Goal: Register for event/course

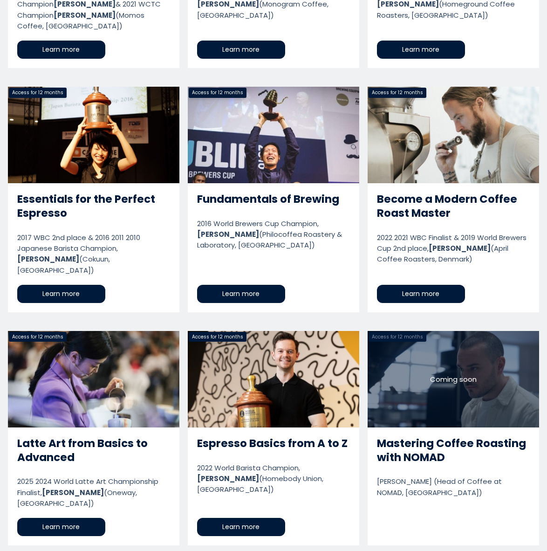
scroll to position [797, 0]
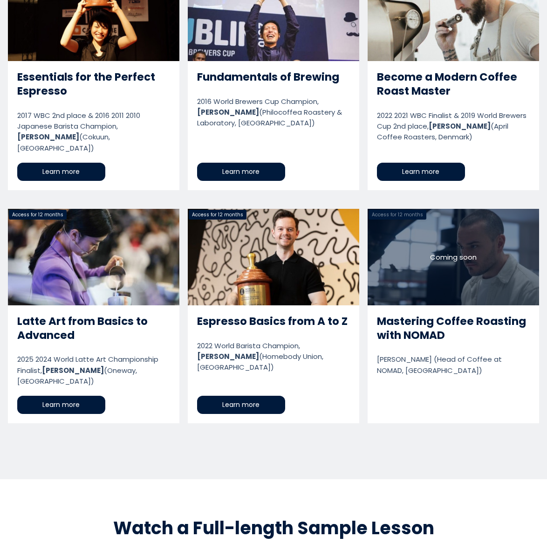
click at [409, 311] on link "Mastering Coffee Roasting with NOMAD" at bounding box center [453, 316] width 171 height 214
click at [407, 336] on link "Mastering Coffee Roasting with NOMAD" at bounding box center [453, 316] width 171 height 214
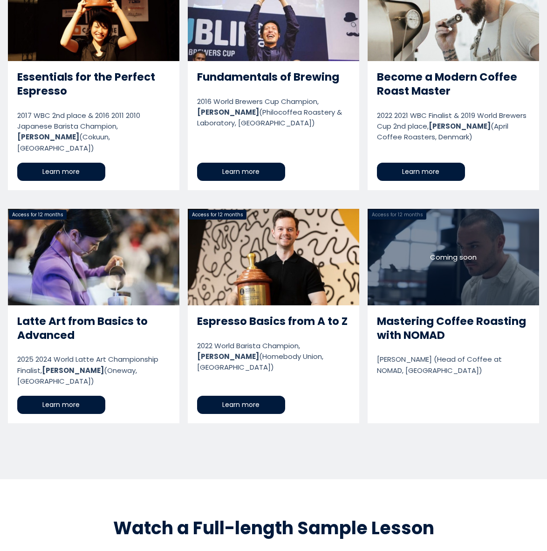
click at [407, 336] on link "Mastering Coffee Roasting with NOMAD" at bounding box center [453, 316] width 171 height 214
click at [405, 335] on link "Mastering Coffee Roasting with NOMAD" at bounding box center [453, 316] width 171 height 214
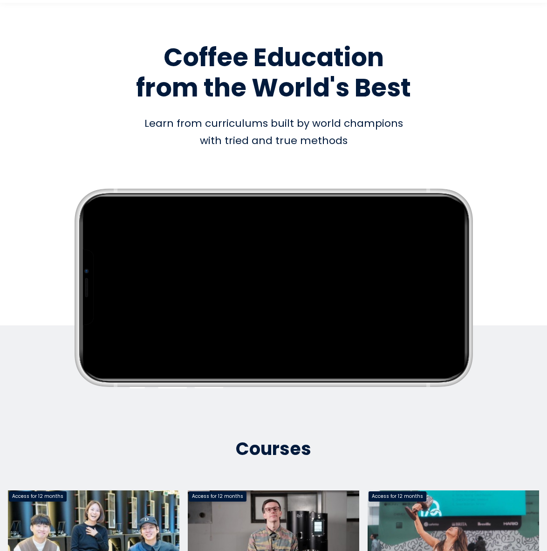
scroll to position [0, 0]
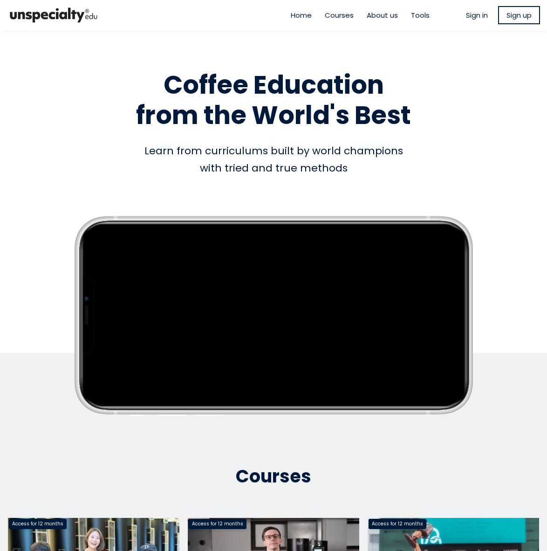
click at [330, 15] on span "Courses" at bounding box center [339, 15] width 29 height 11
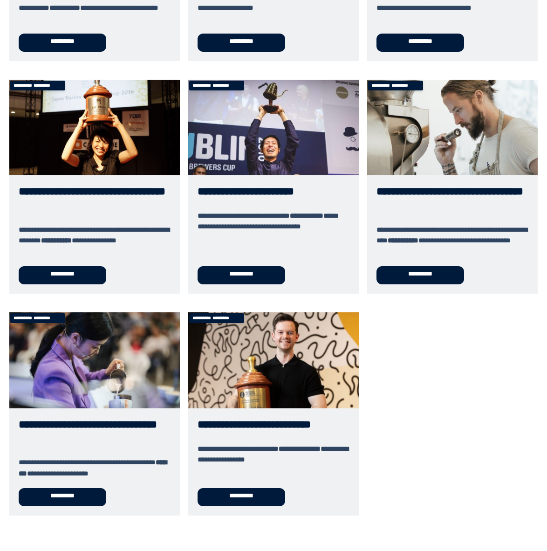
scroll to position [268, 0]
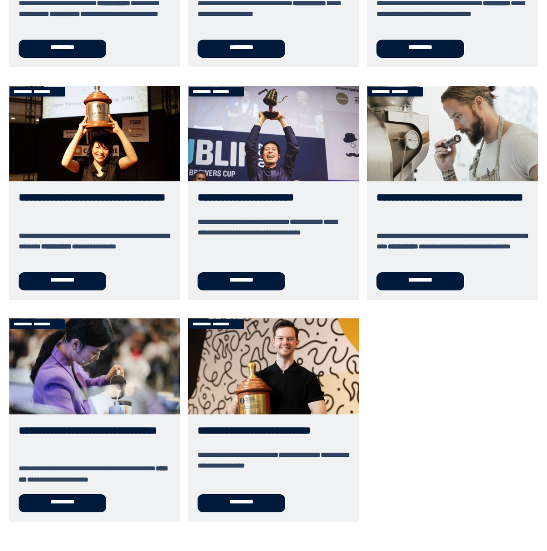
click at [55, 194] on link "**********" at bounding box center [94, 193] width 171 height 214
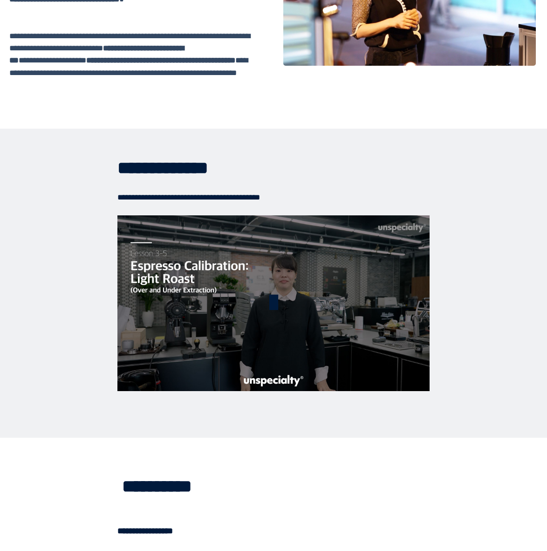
scroll to position [1918, 0]
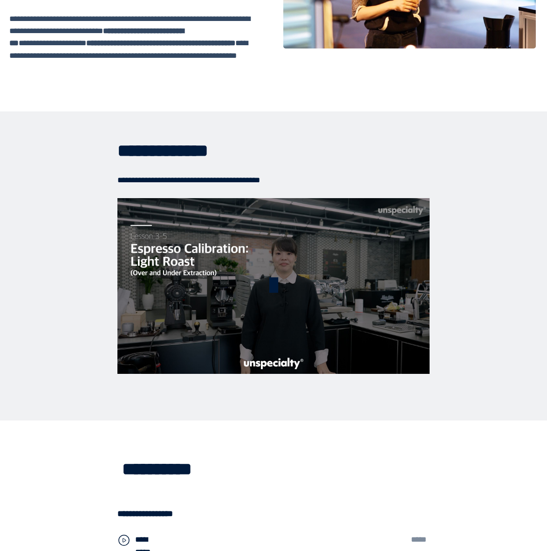
click at [272, 286] on span at bounding box center [274, 286] width 30 height 30
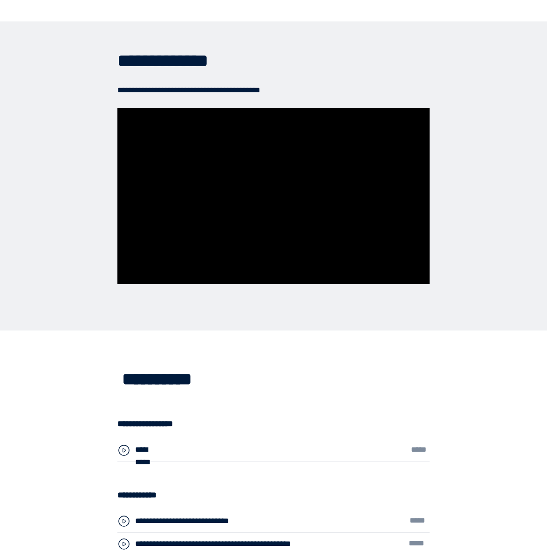
scroll to position [1966, 0]
